Goal: Information Seeking & Learning: Learn about a topic

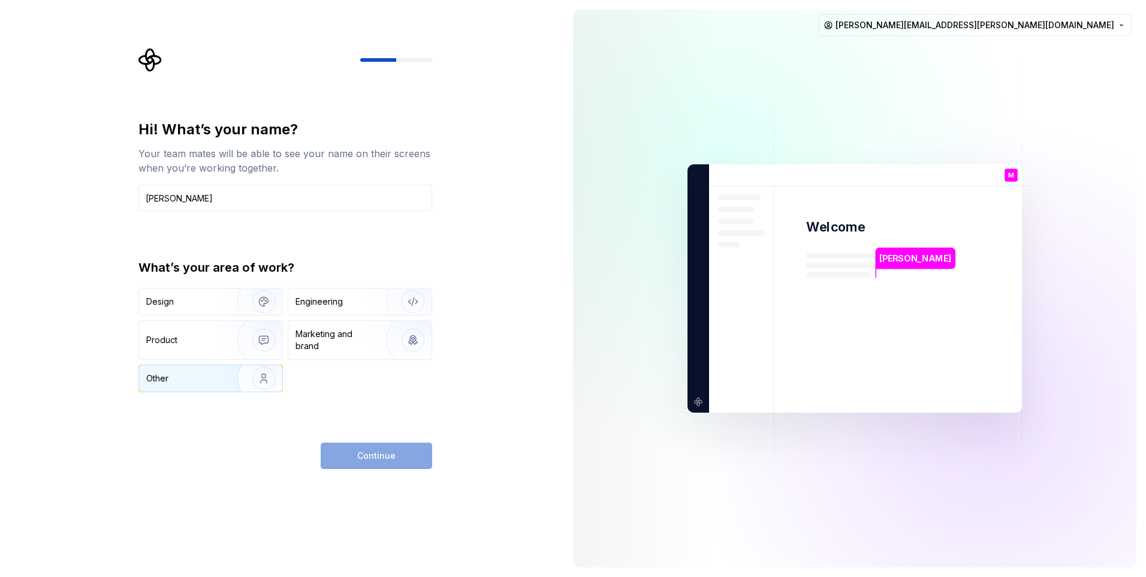
type input "Mallory Rice"
click at [228, 378] on img "button" at bounding box center [256, 378] width 77 height 80
click at [384, 459] on span "Continue" at bounding box center [376, 456] width 38 height 12
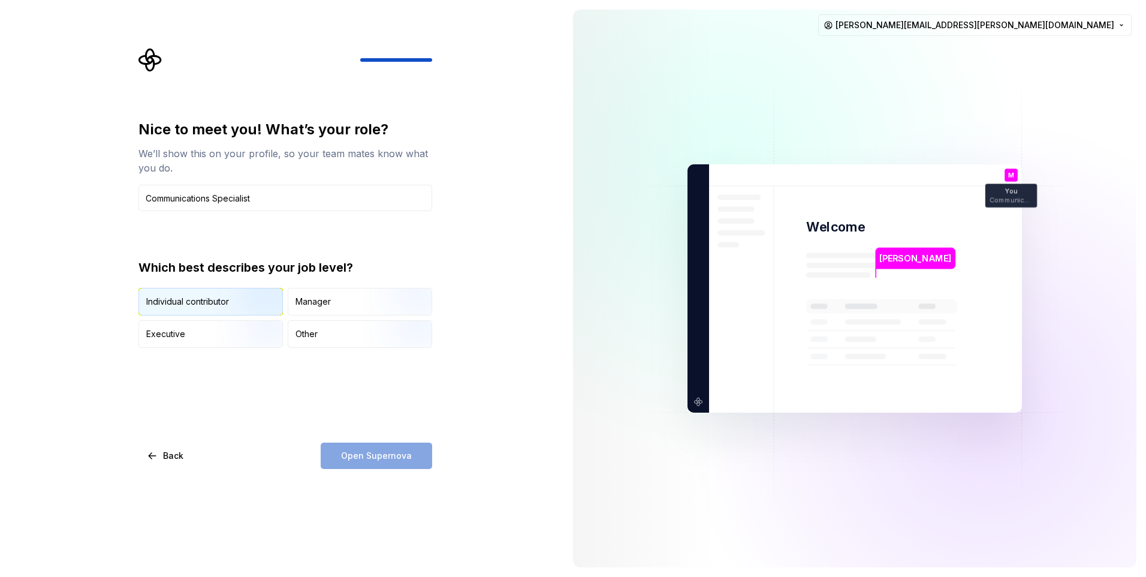
type input "Communications Specialist"
click at [230, 303] on img "button" at bounding box center [253, 316] width 77 height 80
click at [392, 459] on span "Open Supernova" at bounding box center [376, 456] width 71 height 12
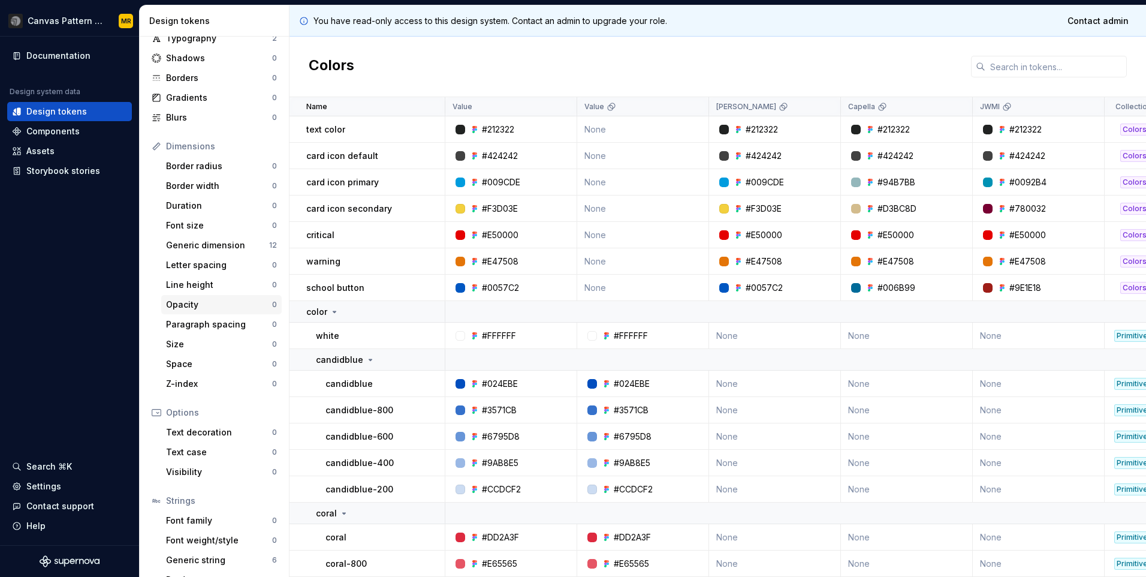
scroll to position [80, 0]
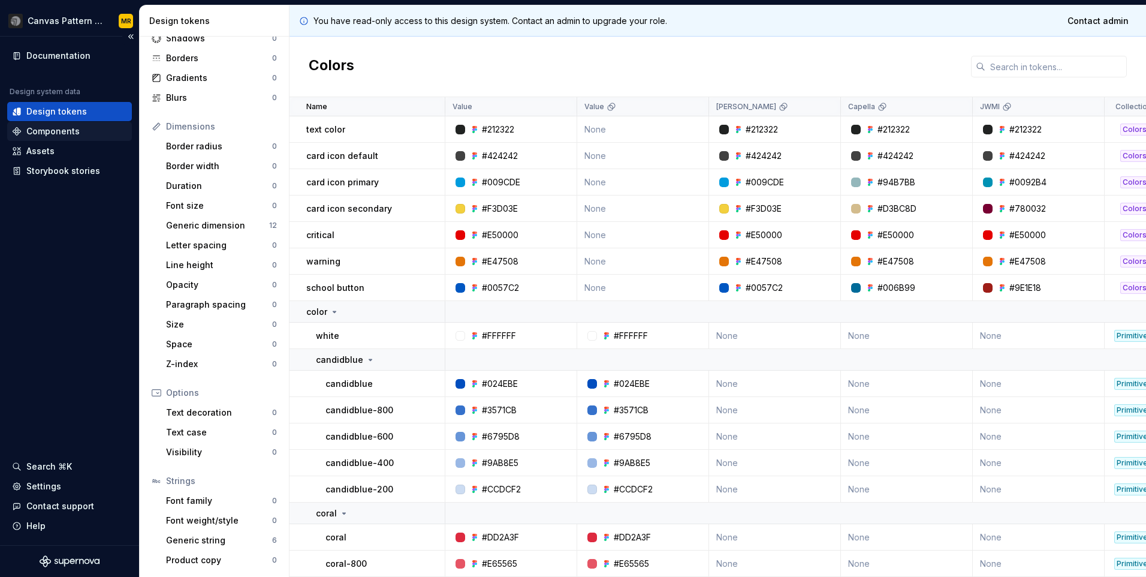
click at [49, 135] on div "Components" at bounding box center [52, 131] width 53 height 12
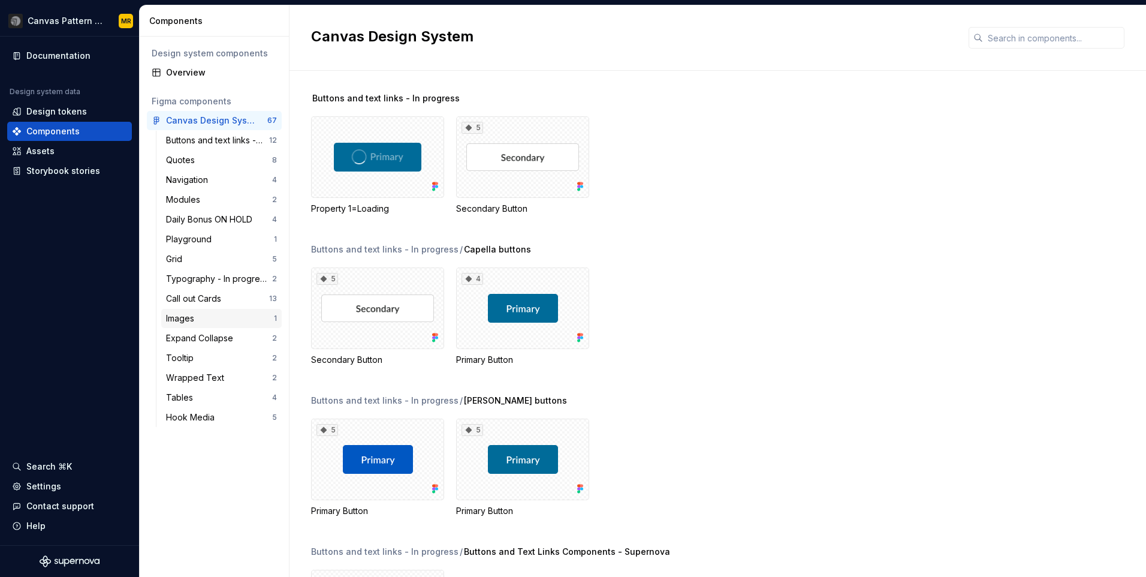
click at [213, 318] on div "Images" at bounding box center [220, 318] width 108 height 12
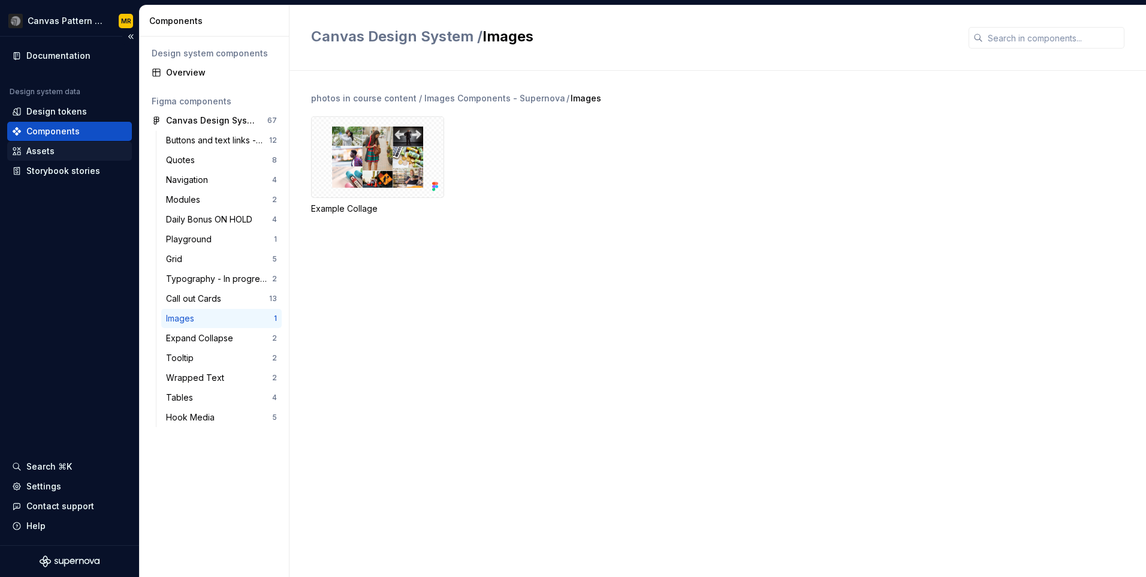
click at [70, 157] on div "Assets" at bounding box center [69, 150] width 125 height 19
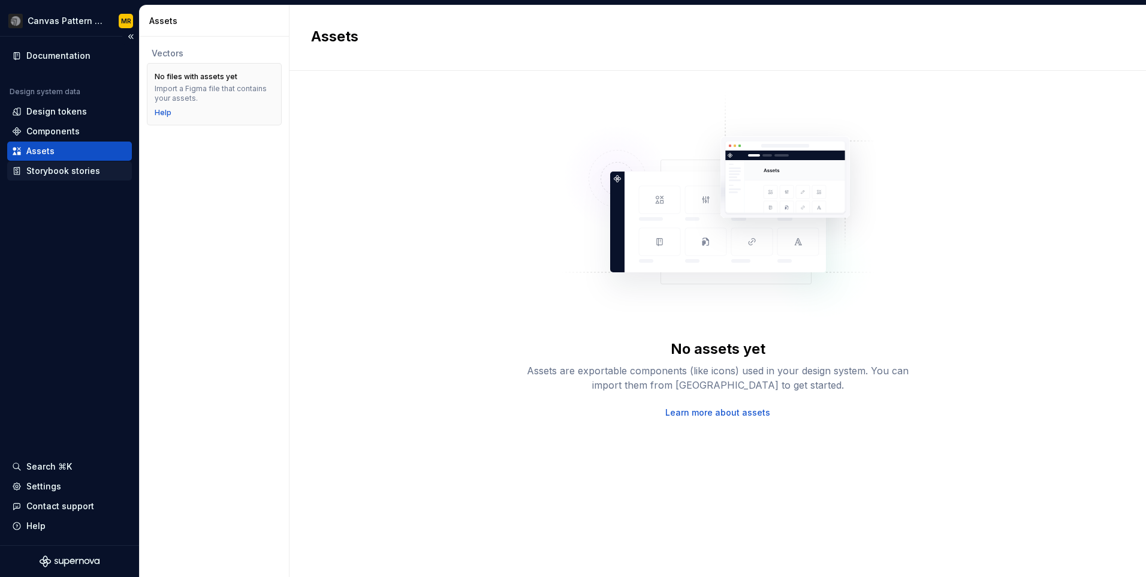
click at [68, 173] on div "Storybook stories" at bounding box center [63, 171] width 74 height 12
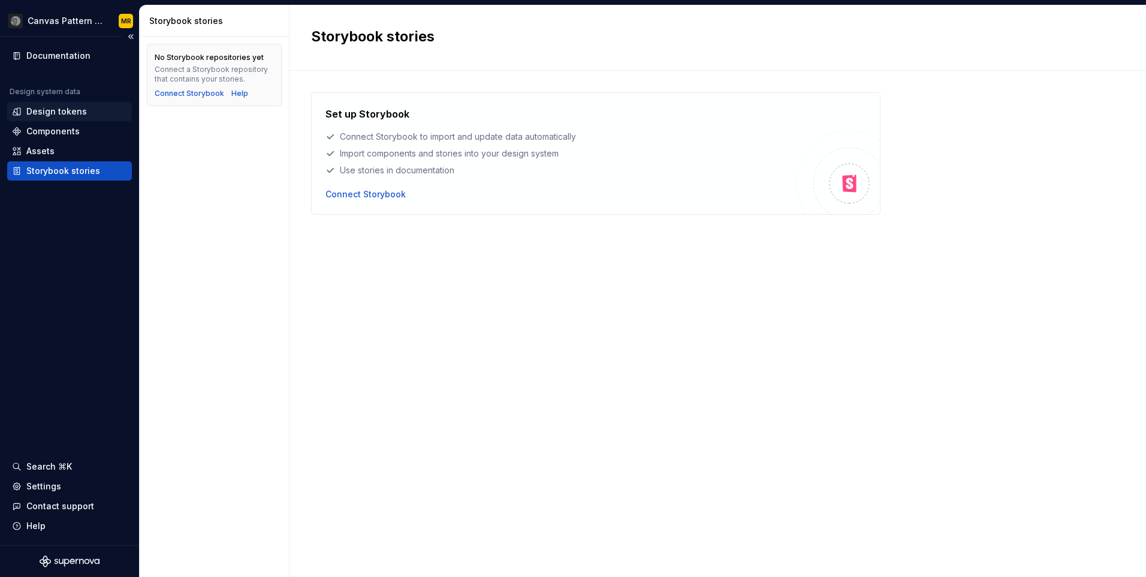
click at [70, 113] on div "Design tokens" at bounding box center [56, 111] width 61 height 12
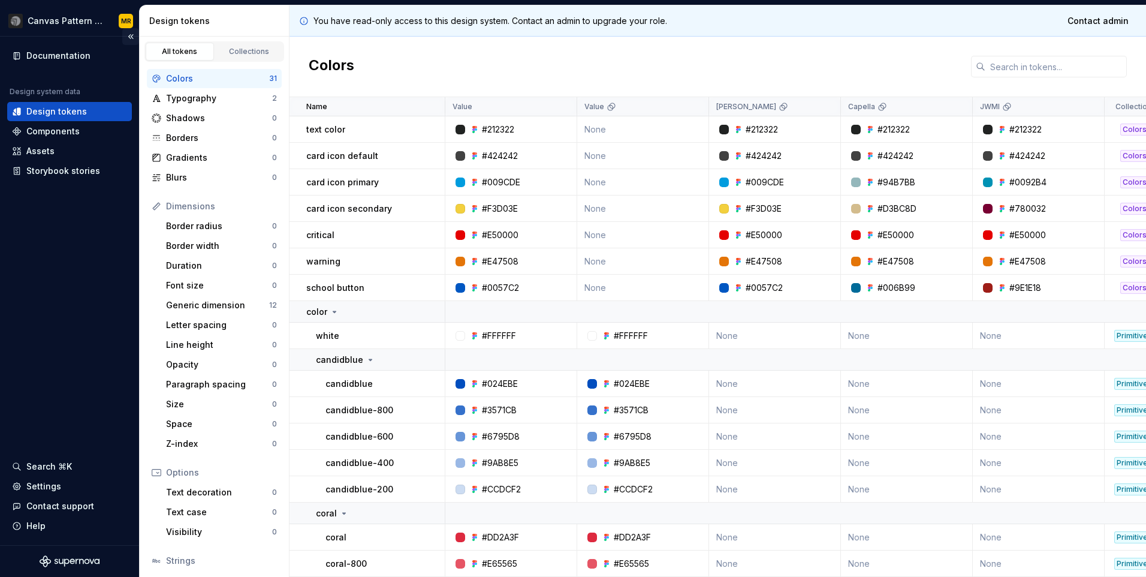
click at [130, 35] on button "Collapse sidebar" at bounding box center [130, 36] width 17 height 17
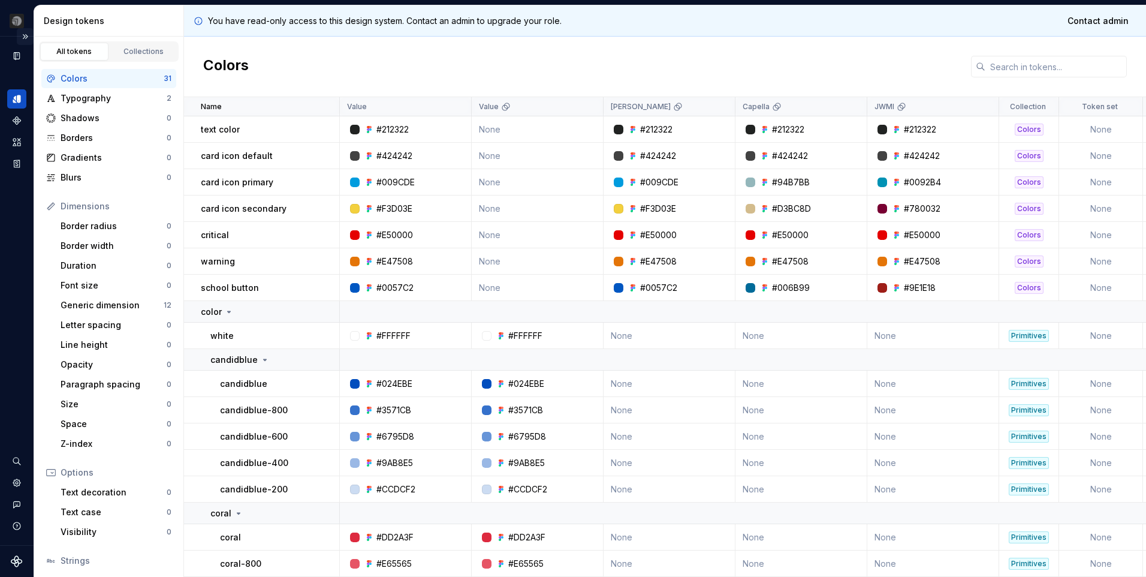
click at [23, 36] on button "Expand sidebar" at bounding box center [25, 36] width 17 height 17
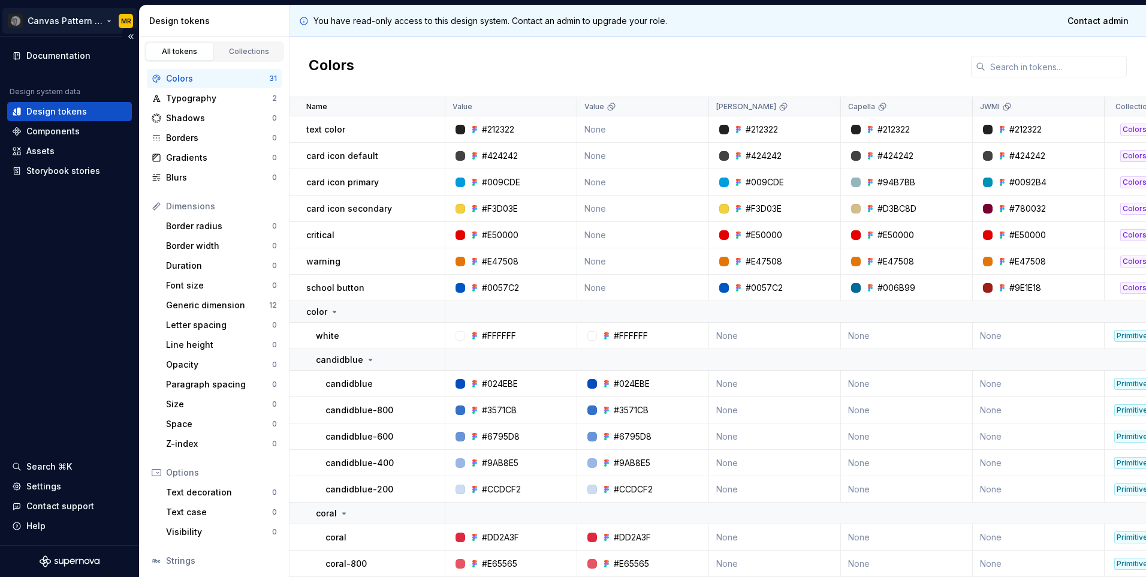
click at [24, 23] on html "Canvas Pattern Library (Master) MR Documentation Design system data Design toke…" at bounding box center [573, 288] width 1146 height 577
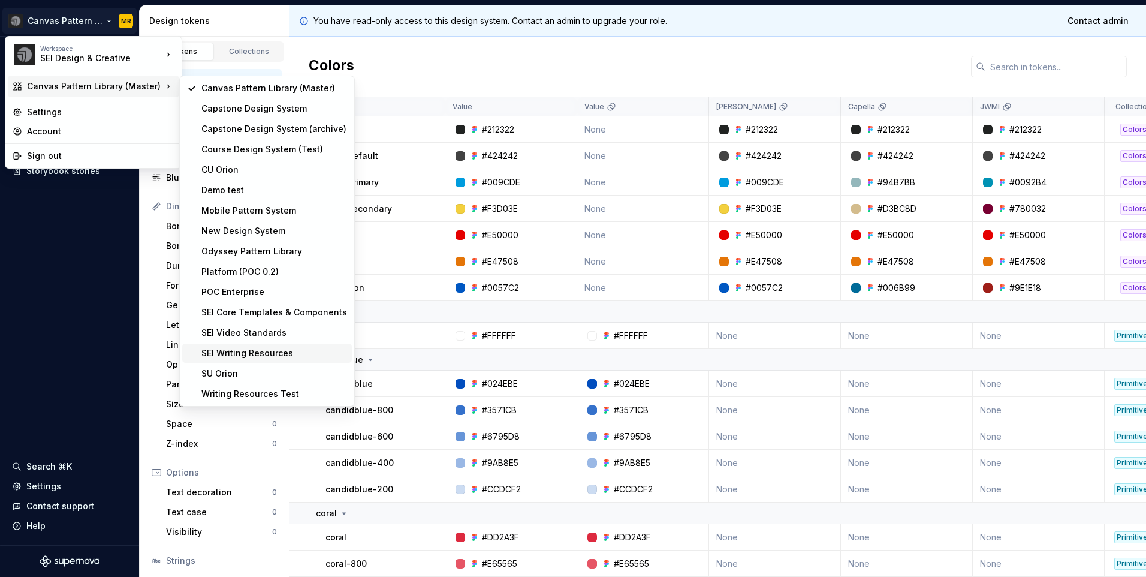
click at [279, 354] on div "SEI Writing Resources" at bounding box center [274, 353] width 146 height 12
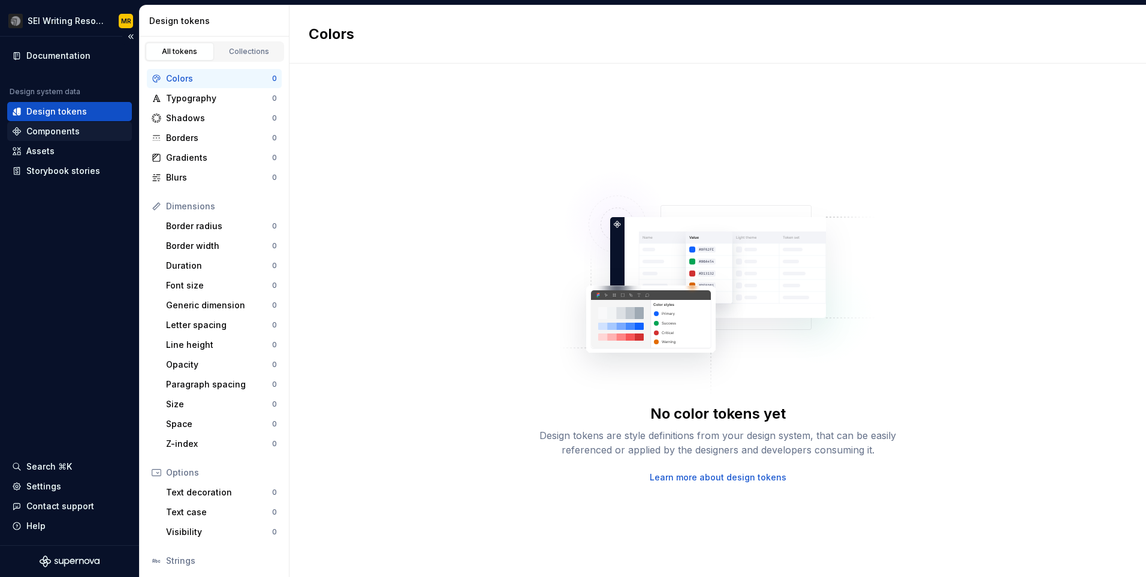
click at [56, 131] on div "Components" at bounding box center [52, 131] width 53 height 12
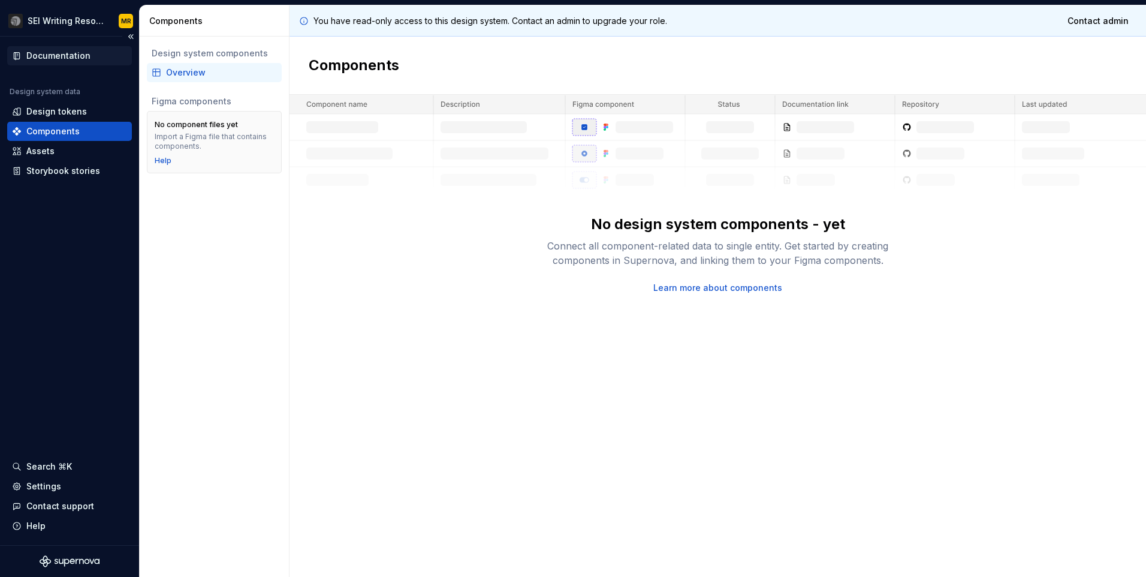
click at [84, 61] on div "Documentation" at bounding box center [58, 56] width 64 height 12
